Goal: Task Accomplishment & Management: Manage account settings

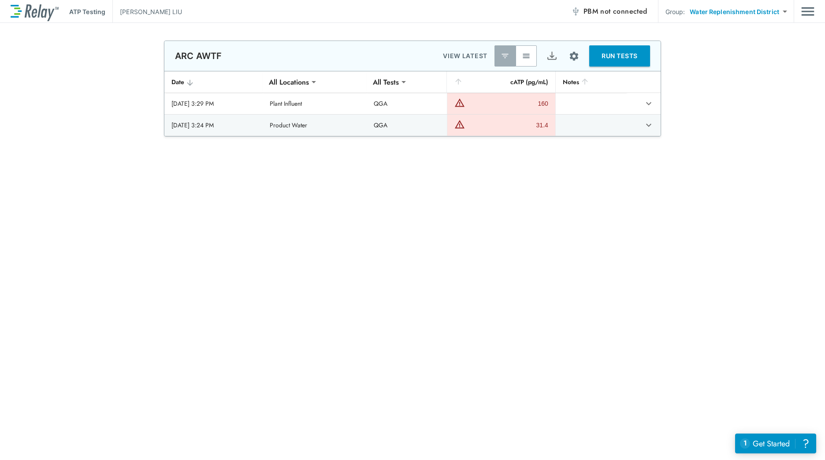
click at [152, 13] on p "BRITTANY LIU" at bounding box center [151, 11] width 62 height 9
click at [804, 10] on img "Main menu" at bounding box center [807, 11] width 13 height 17
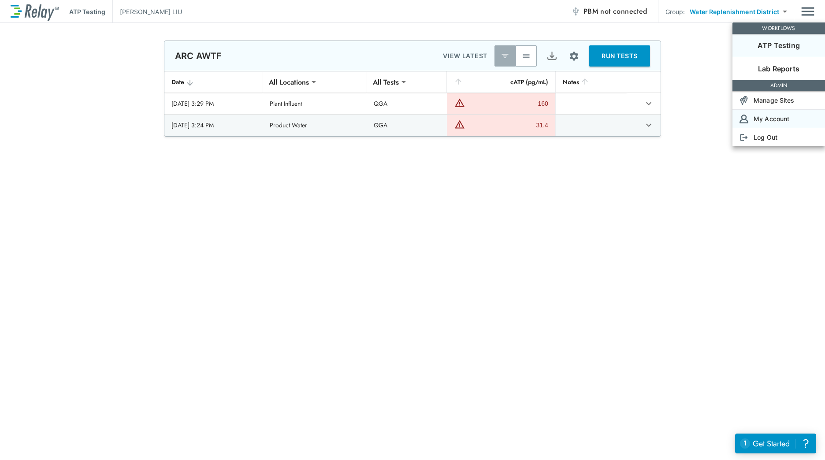
click at [776, 121] on p "My Account" at bounding box center [771, 118] width 36 height 9
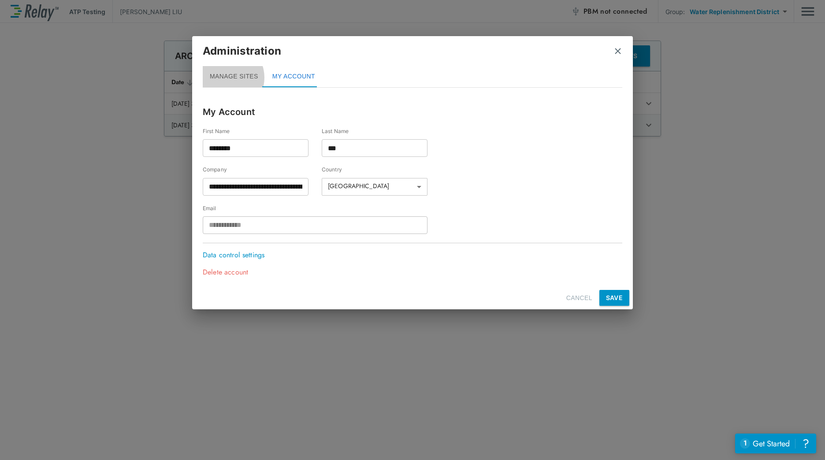
click at [226, 78] on button "MANAGE SITES" at bounding box center [234, 76] width 63 height 21
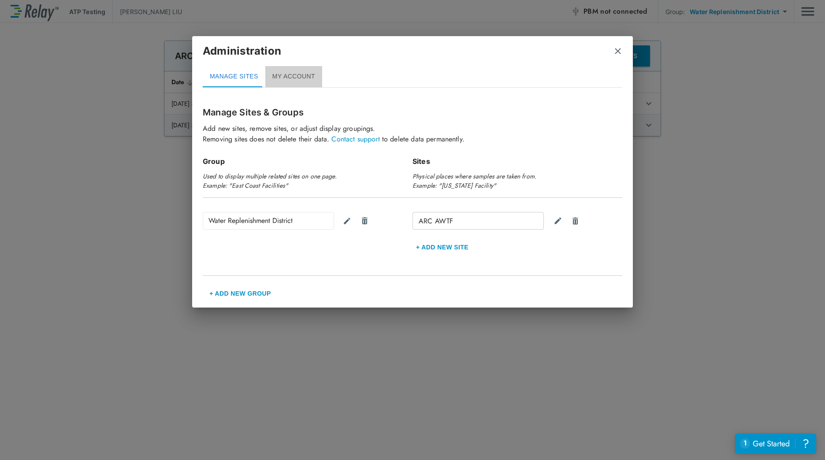
click at [296, 75] on button "MY ACCOUNT" at bounding box center [293, 76] width 57 height 21
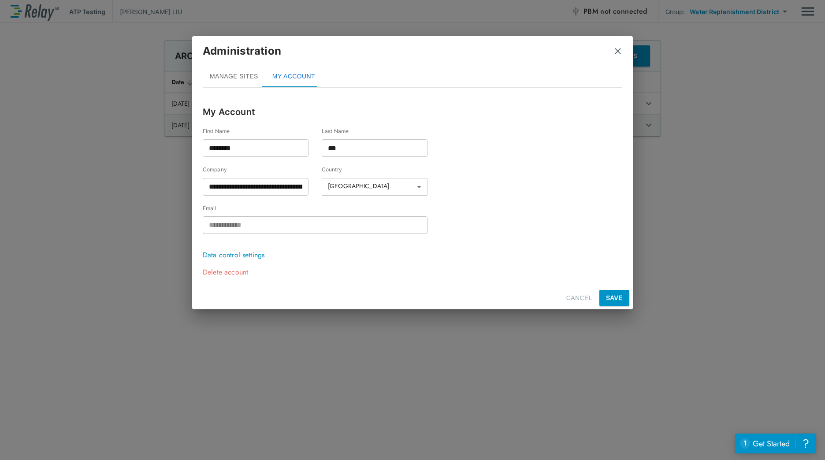
click at [615, 48] on img "close" at bounding box center [617, 51] width 9 height 9
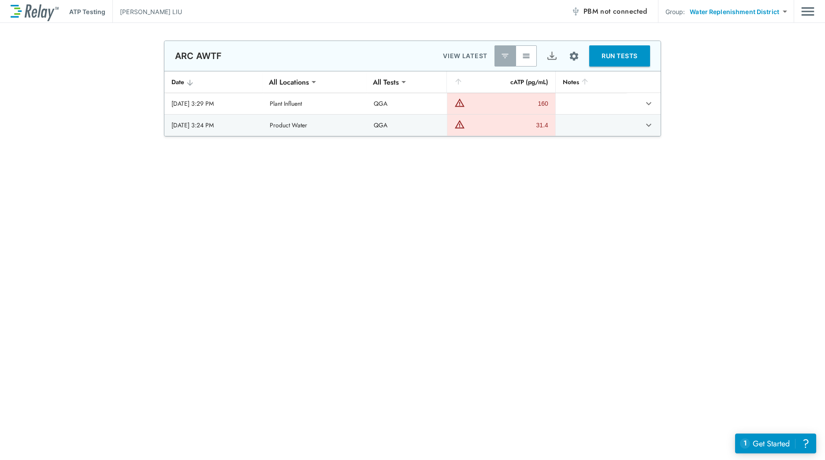
click at [152, 15] on p "BRITTANY LIU" at bounding box center [151, 11] width 62 height 9
click at [810, 12] on img "Main menu" at bounding box center [807, 11] width 13 height 17
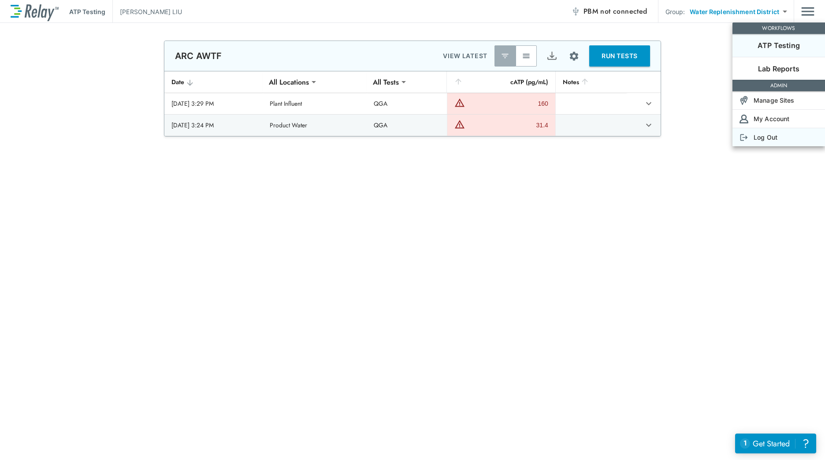
click at [770, 139] on p "Log Out" at bounding box center [765, 137] width 24 height 9
